Goal: Task Accomplishment & Management: Use online tool/utility

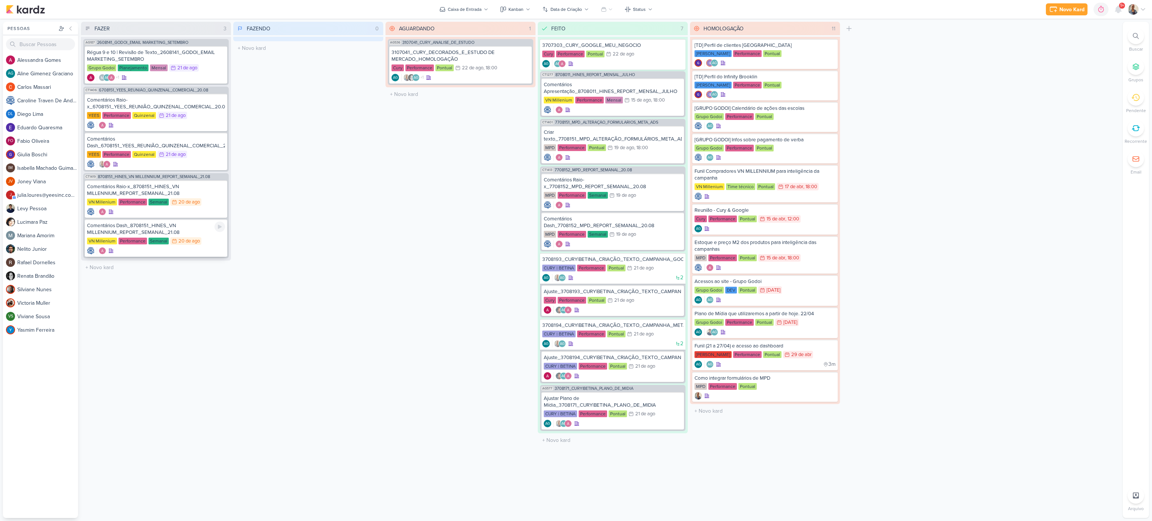
click at [207, 244] on div "VN Millenium Performance Semanal 20/8 [DATE]" at bounding box center [156, 241] width 138 height 8
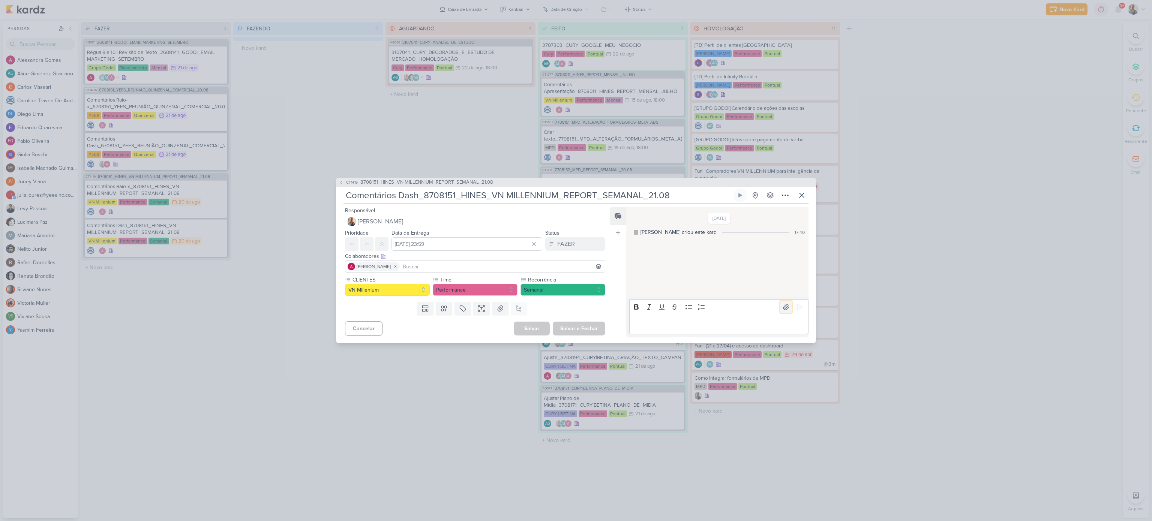
click at [784, 305] on icon at bounding box center [785, 307] width 5 height 6
click at [796, 305] on icon at bounding box center [800, 307] width 8 height 8
click at [584, 240] on button "FAZER" at bounding box center [575, 244] width 60 height 14
click at [575, 300] on button "FEITO" at bounding box center [571, 298] width 67 height 12
click at [575, 330] on button "Salvar e Fechar" at bounding box center [579, 329] width 53 height 14
